Goal: Check status

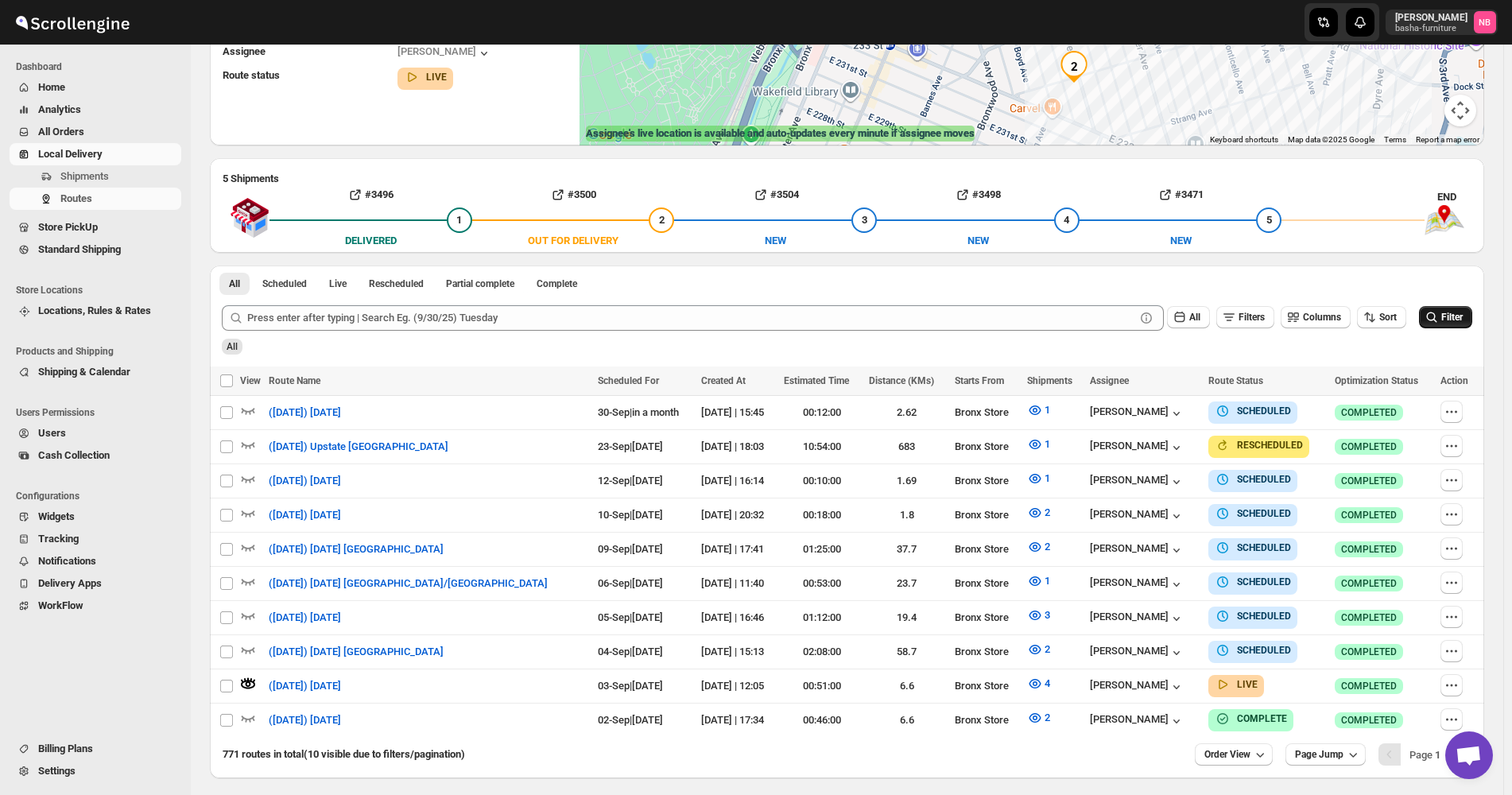
click at [1439, 312] on icon "submit" at bounding box center [1432, 318] width 16 height 16
click at [1028, 684] on icon "button" at bounding box center [1036, 684] width 16 height 16
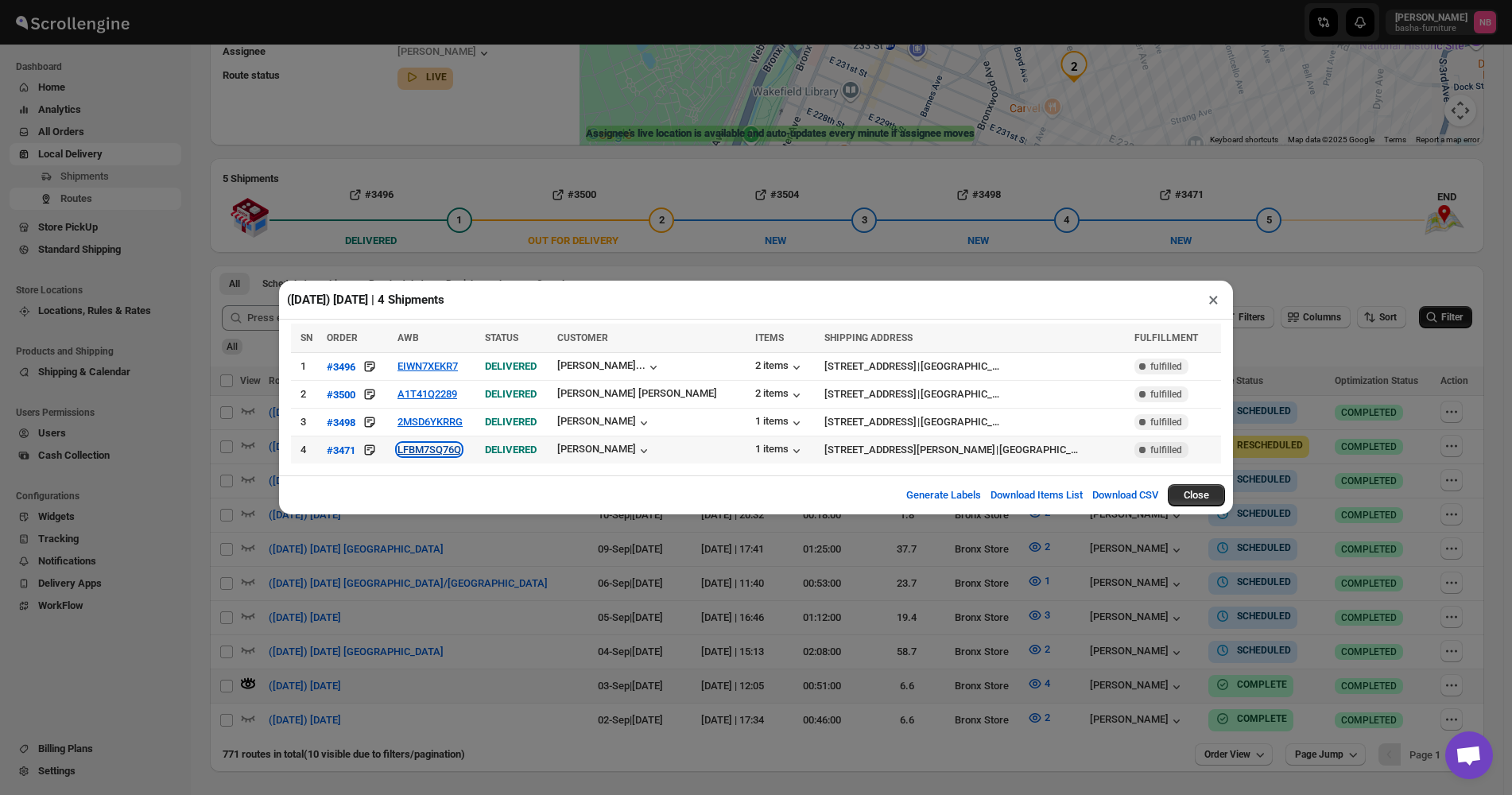
click at [461, 455] on button "LFBM7SQ76Q" at bounding box center [429, 449] width 63 height 12
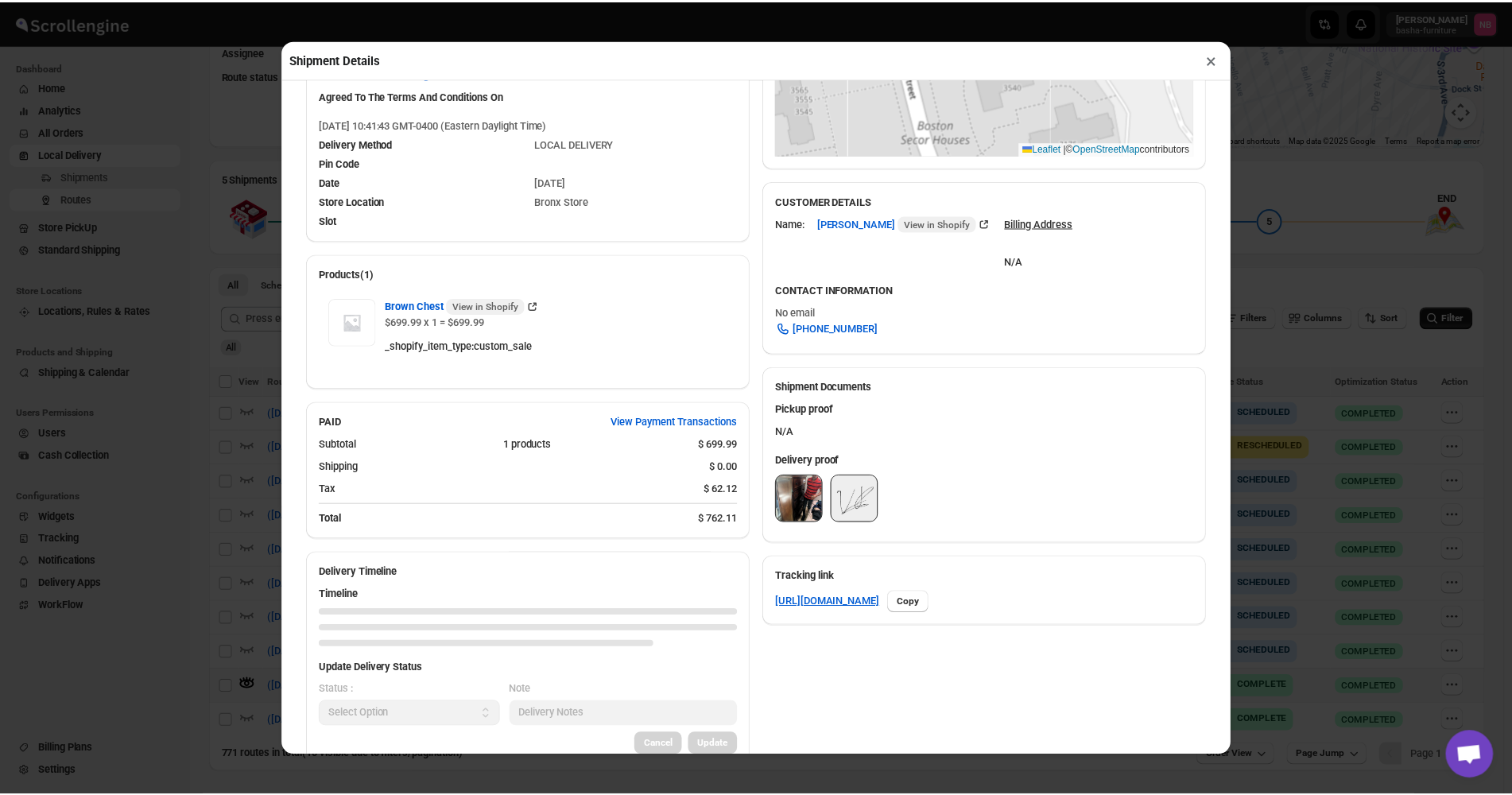
scroll to position [398, 0]
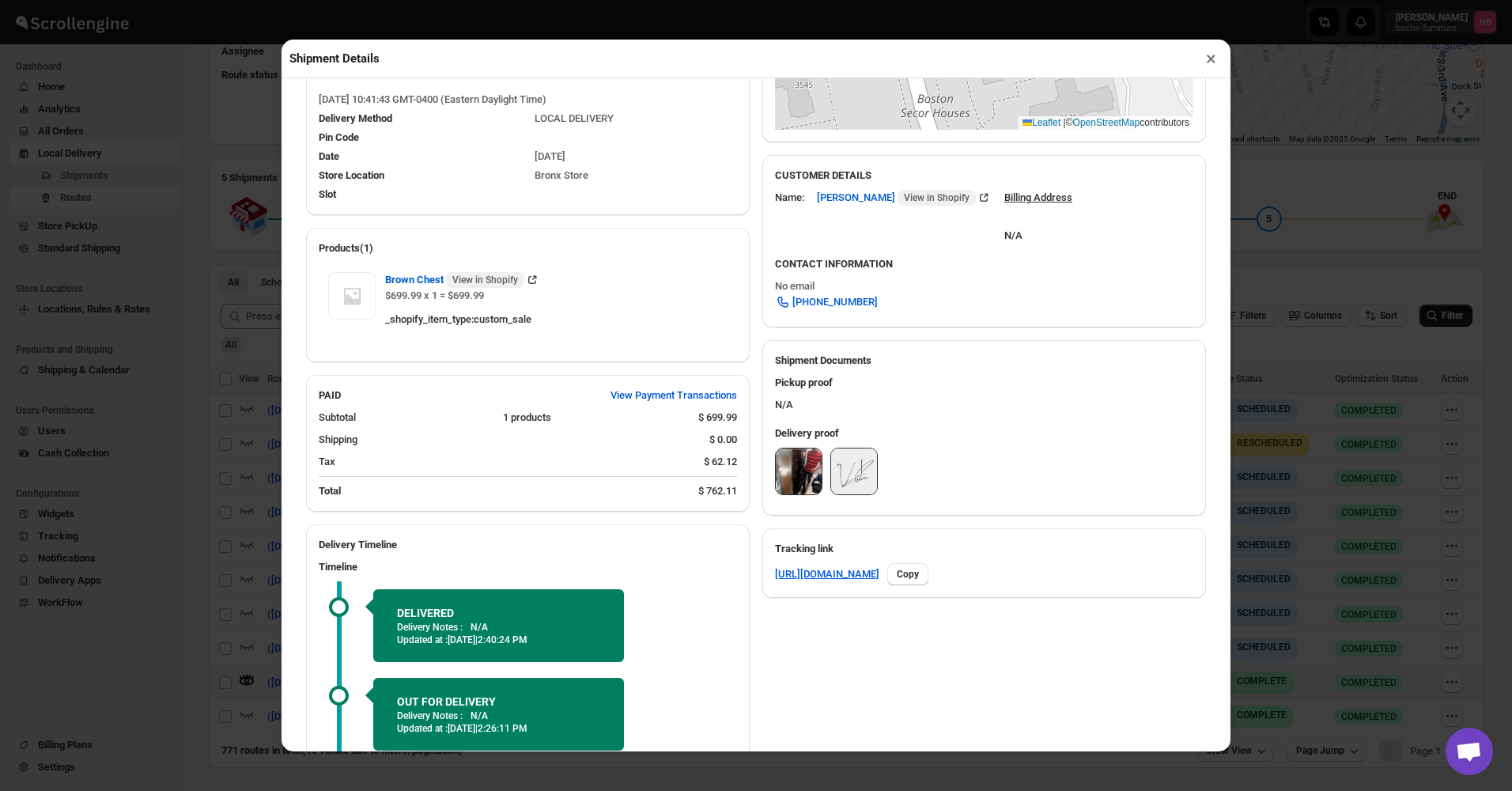
click at [809, 485] on img at bounding box center [799, 471] width 46 height 46
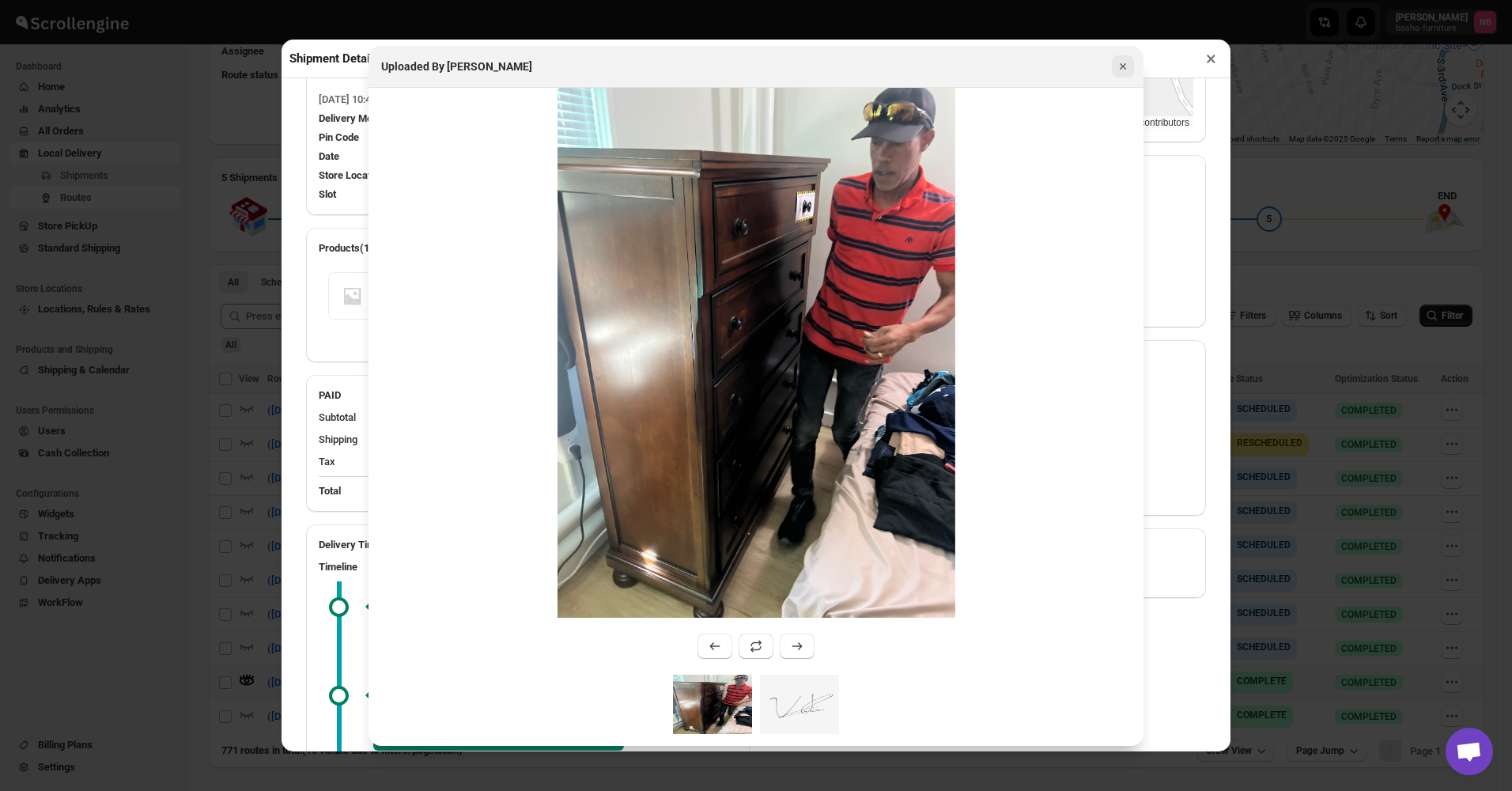
click at [1114, 60] on button "Close" at bounding box center [1122, 66] width 22 height 22
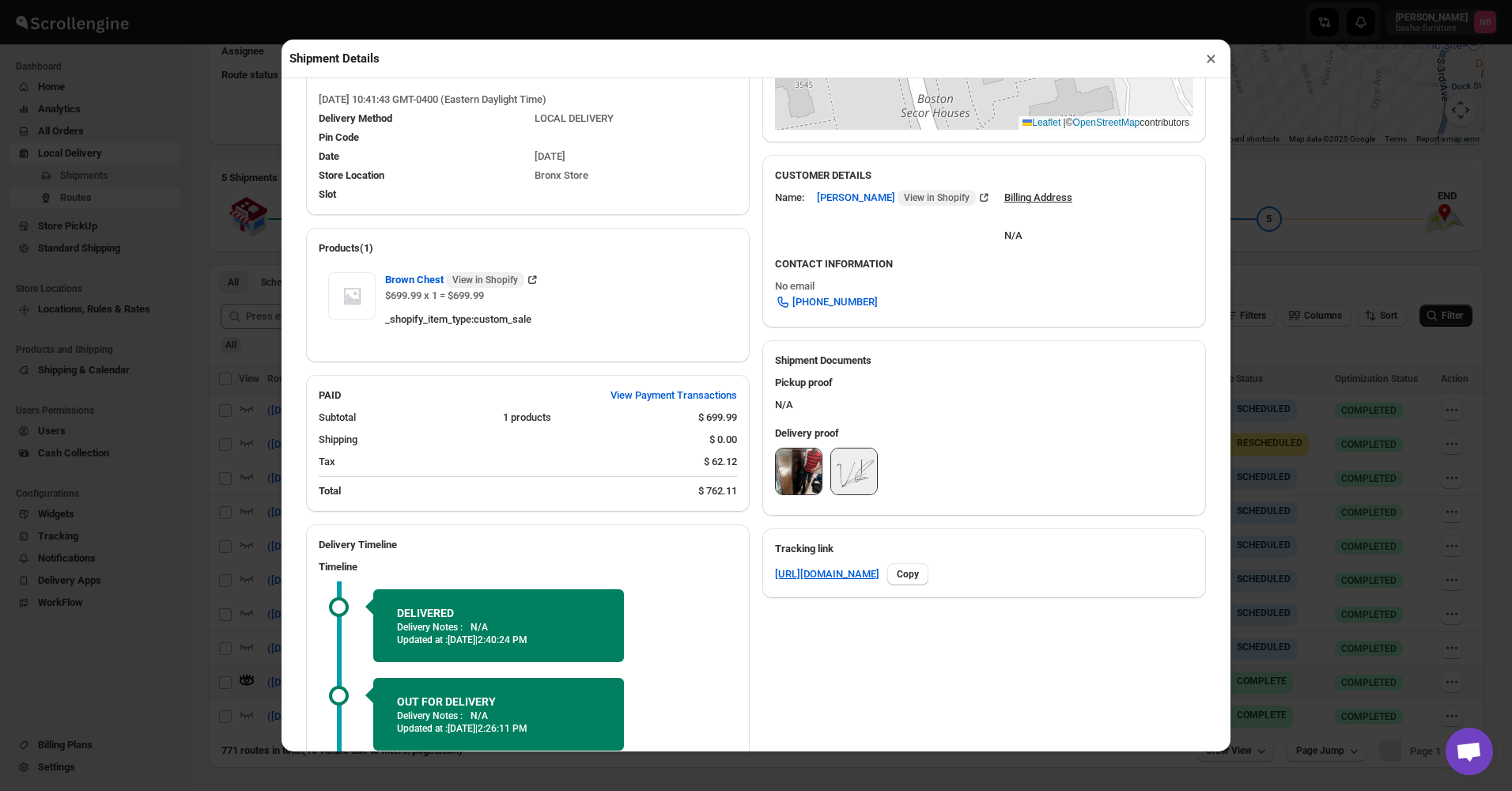
click at [1206, 59] on button "×" at bounding box center [1211, 58] width 23 height 22
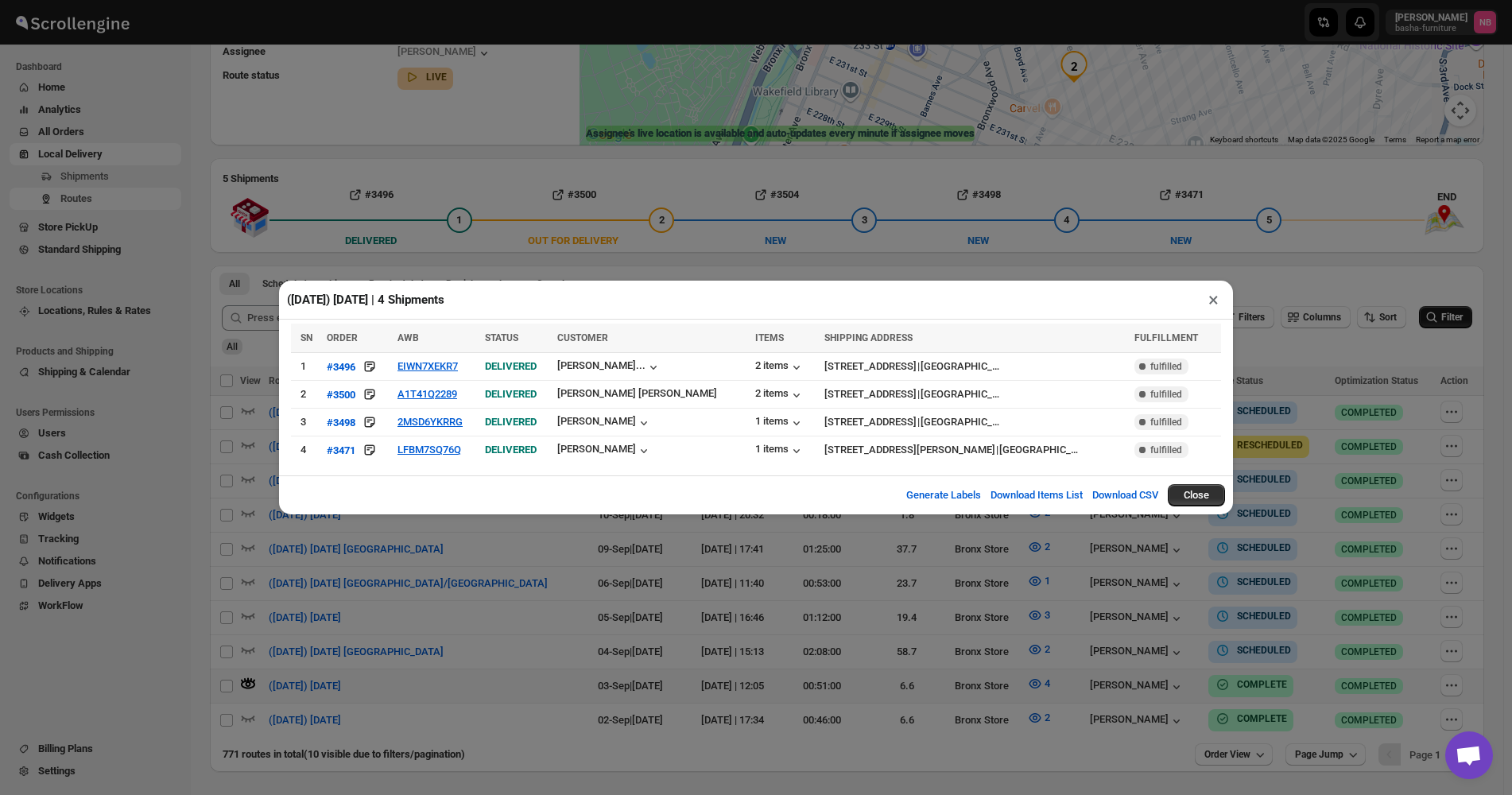
click at [1009, 677] on div "([DATE]) [DATE] | 4 Shipments × SN ORDER AWB STATUS CUSTOMER ITEMS SHIPPING ADD…" at bounding box center [756, 397] width 1512 height 795
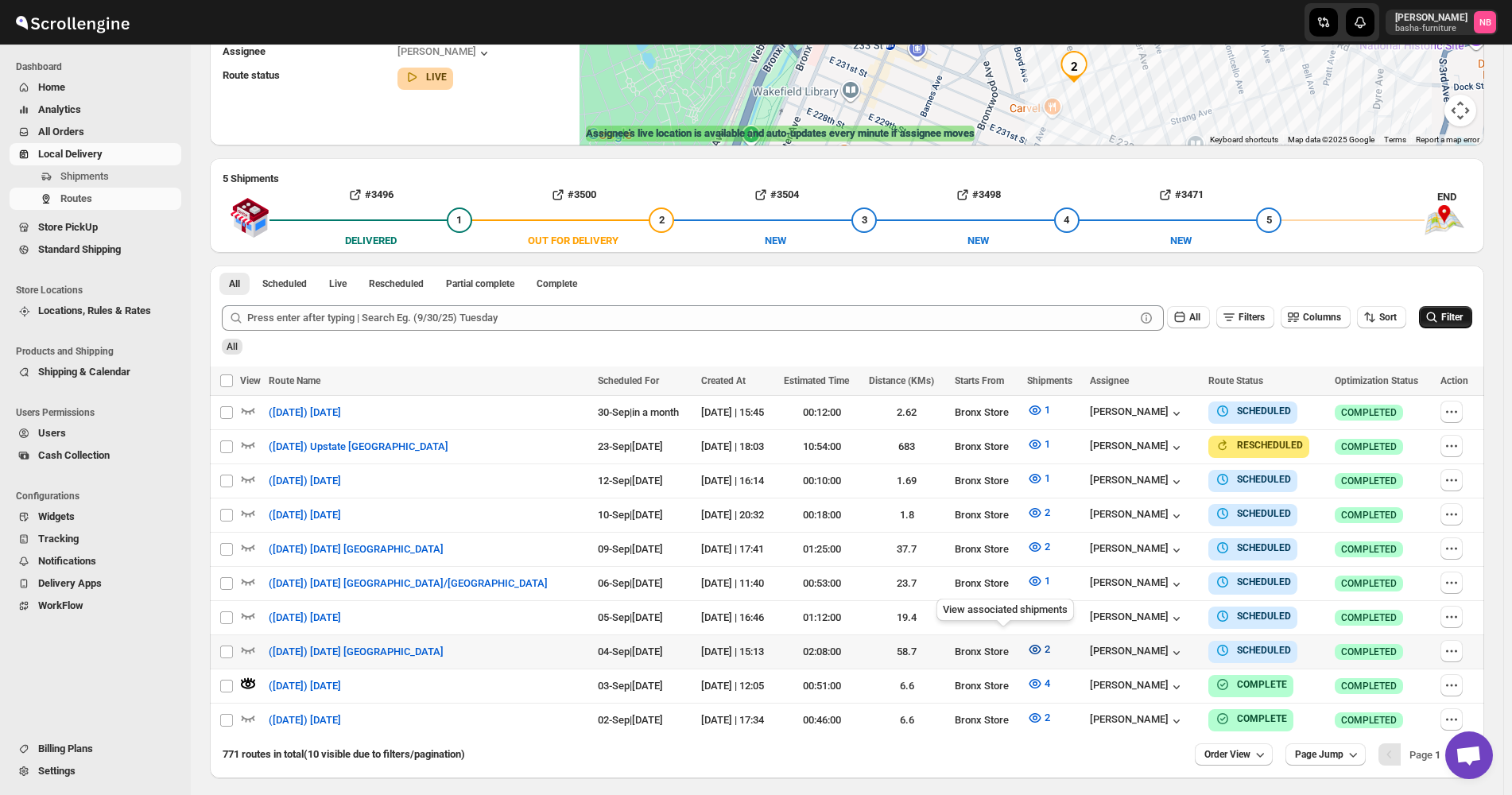
click at [1045, 646] on span "2" at bounding box center [1047, 649] width 5 height 12
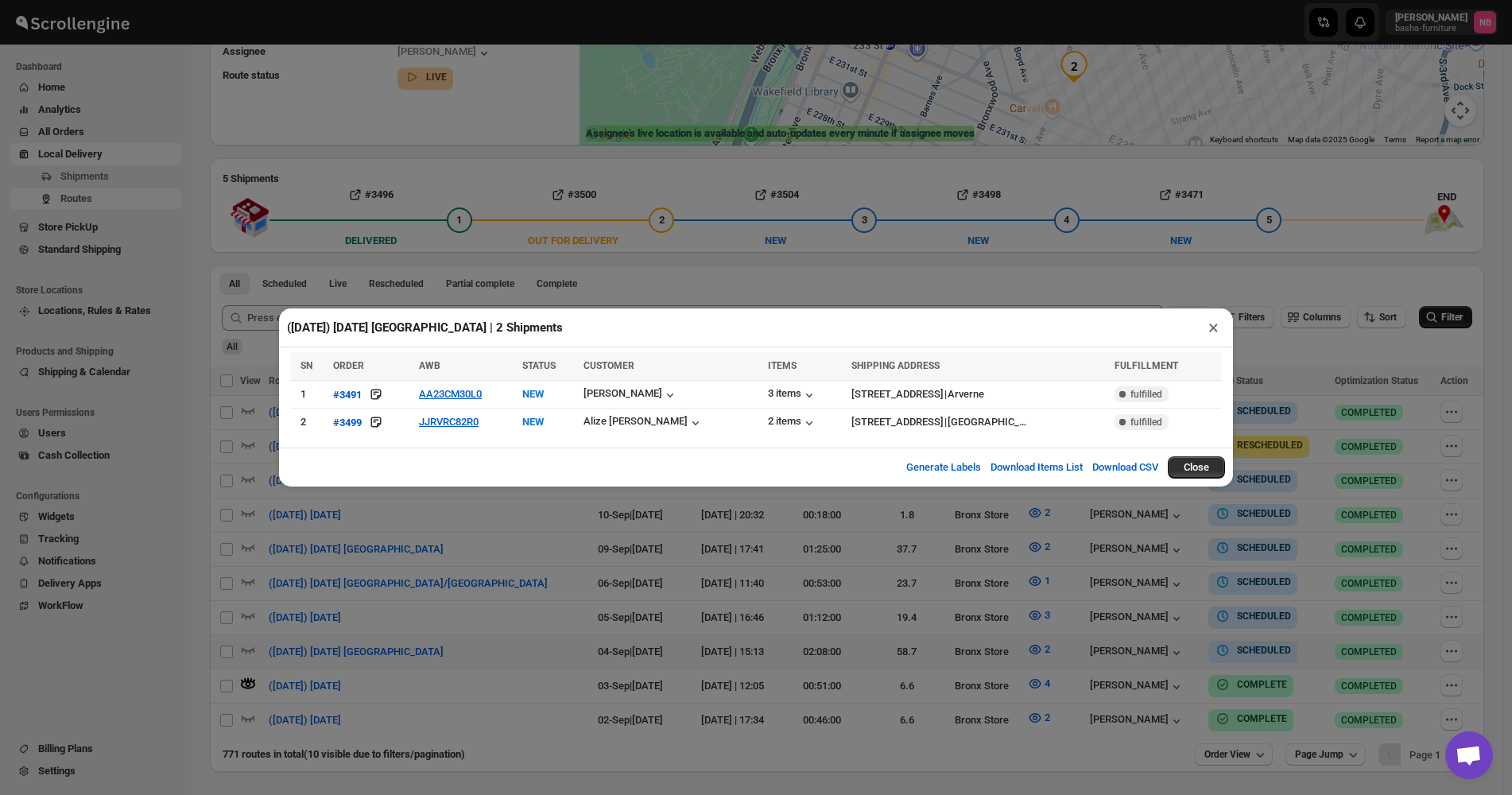
click at [861, 701] on div "([DATE]) [DATE] [GEOGRAPHIC_DATA] | 2 Shipments × SN ORDER AWB STATUS CUSTOMER …" at bounding box center [756, 397] width 1512 height 795
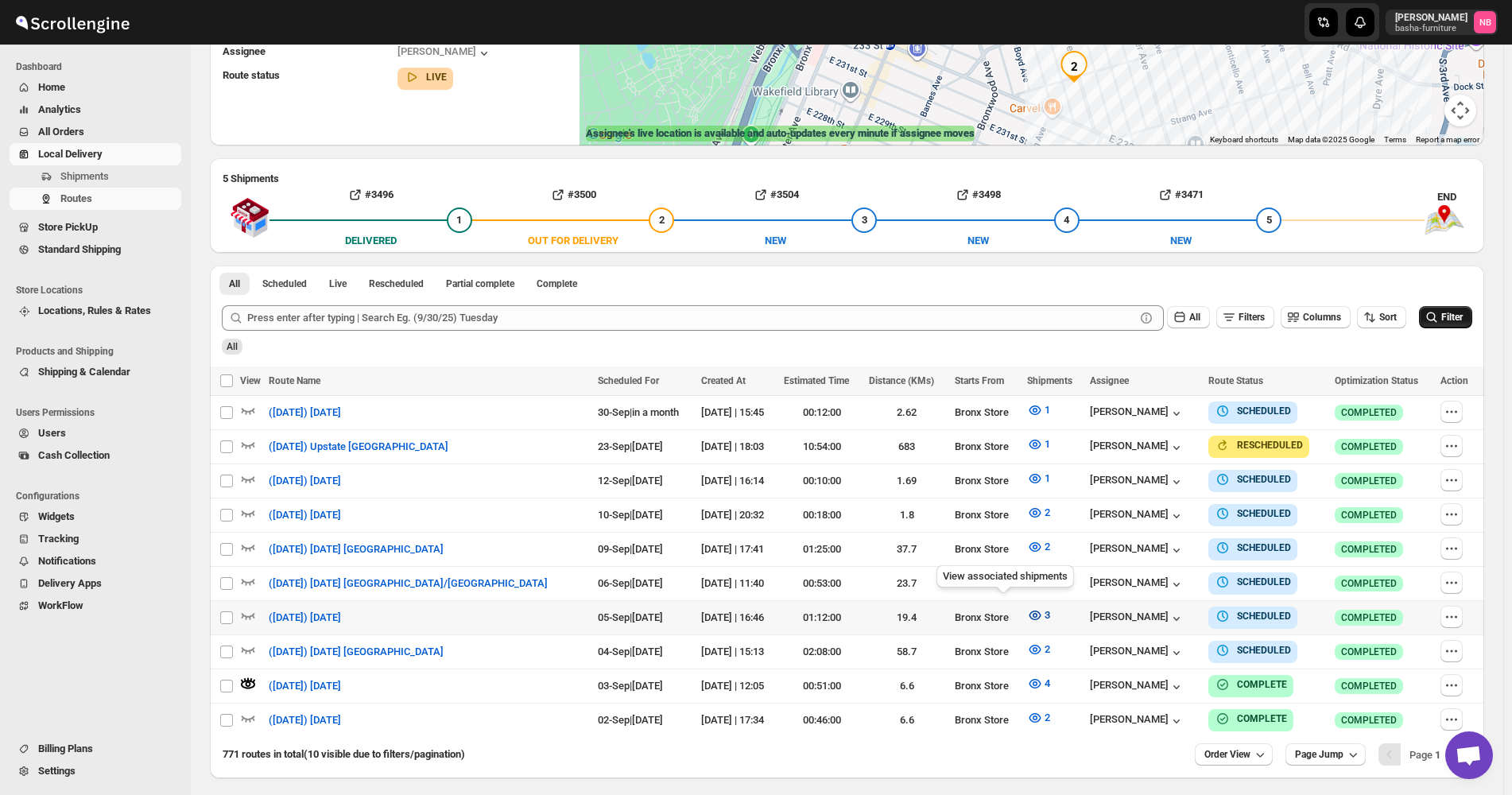
click at [1018, 613] on button "3" at bounding box center [1038, 616] width 42 height 26
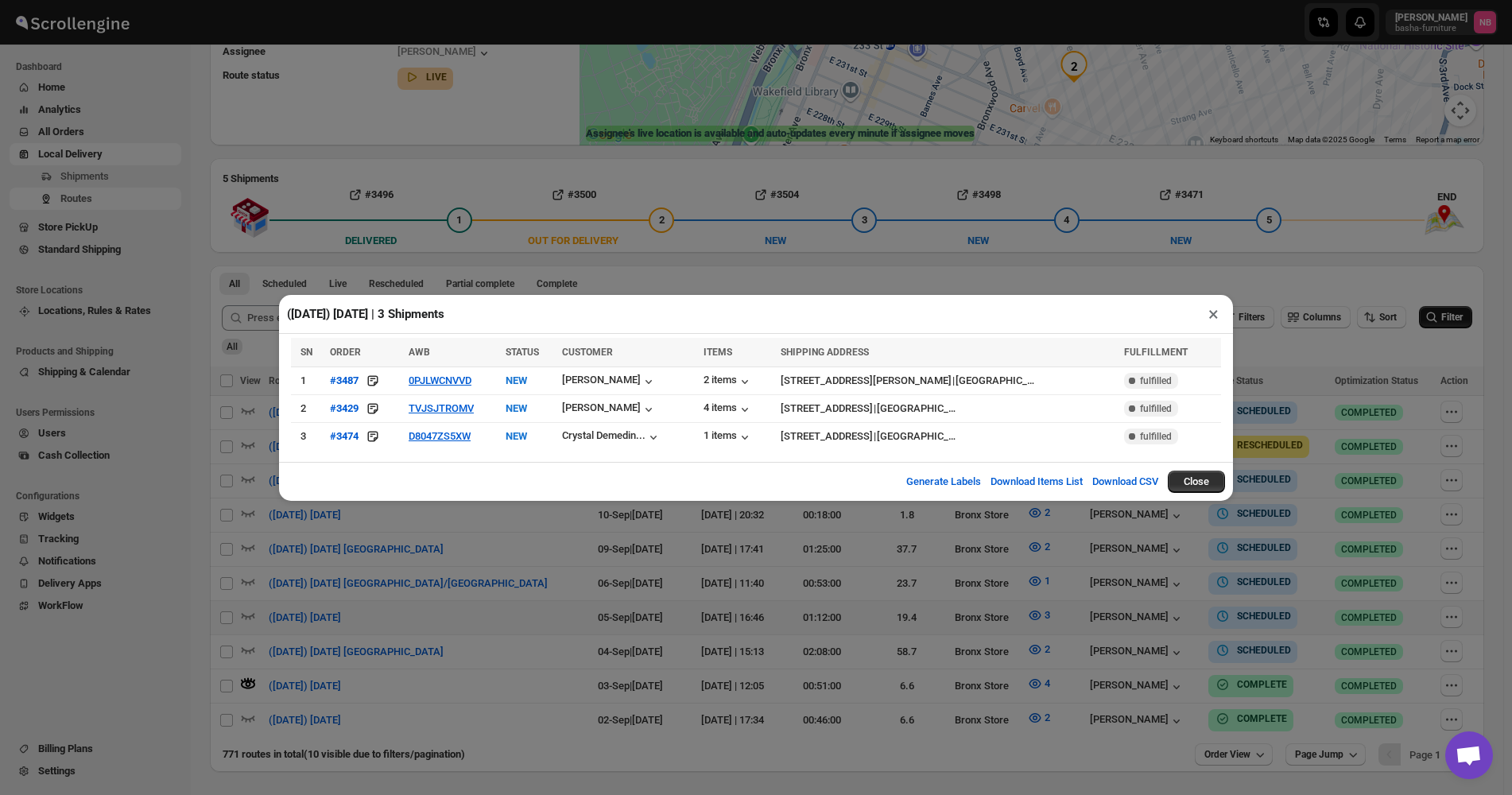
click at [475, 600] on div "([DATE]) [DATE] | 3 Shipments × SN ORDER AWB STATUS CUSTOMER ITEMS SHIPPING ADD…" at bounding box center [756, 397] width 1512 height 795
